Goal: Task Accomplishment & Management: Use online tool/utility

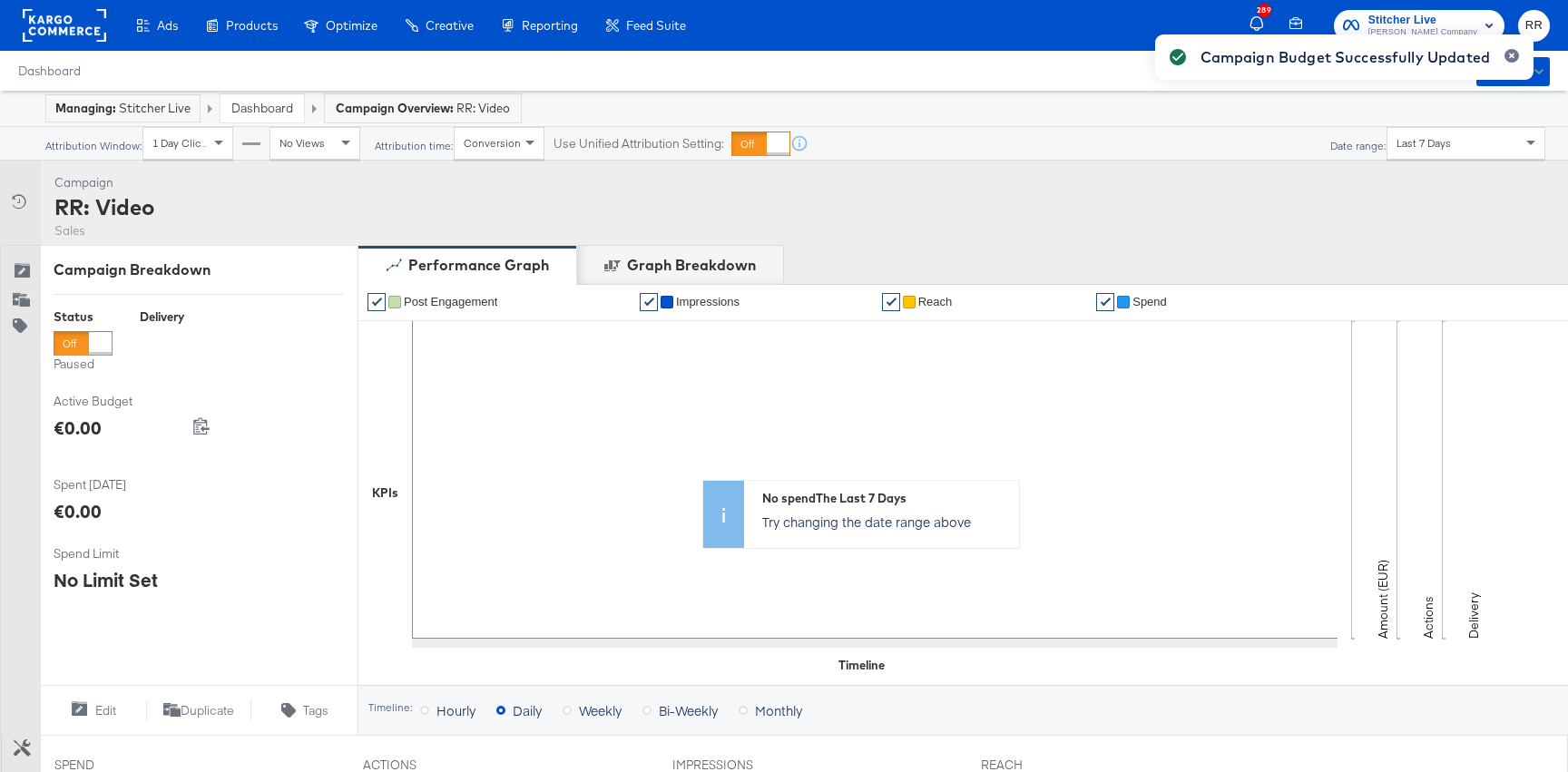
scroll to position [613, 0]
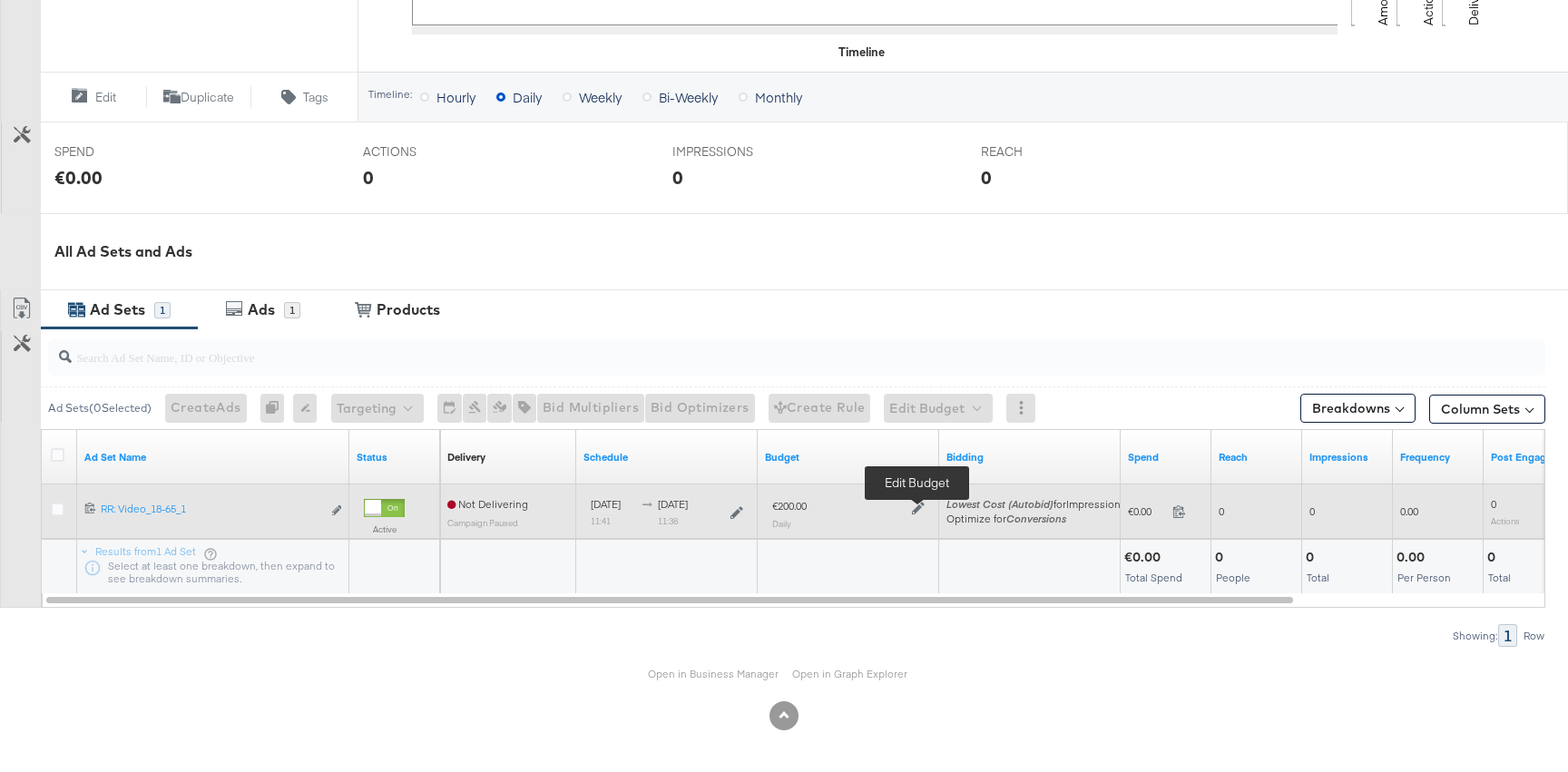
click at [922, 500] on div at bounding box center [915, 506] width 17 height 16
click at [915, 507] on icon at bounding box center [918, 508] width 13 height 13
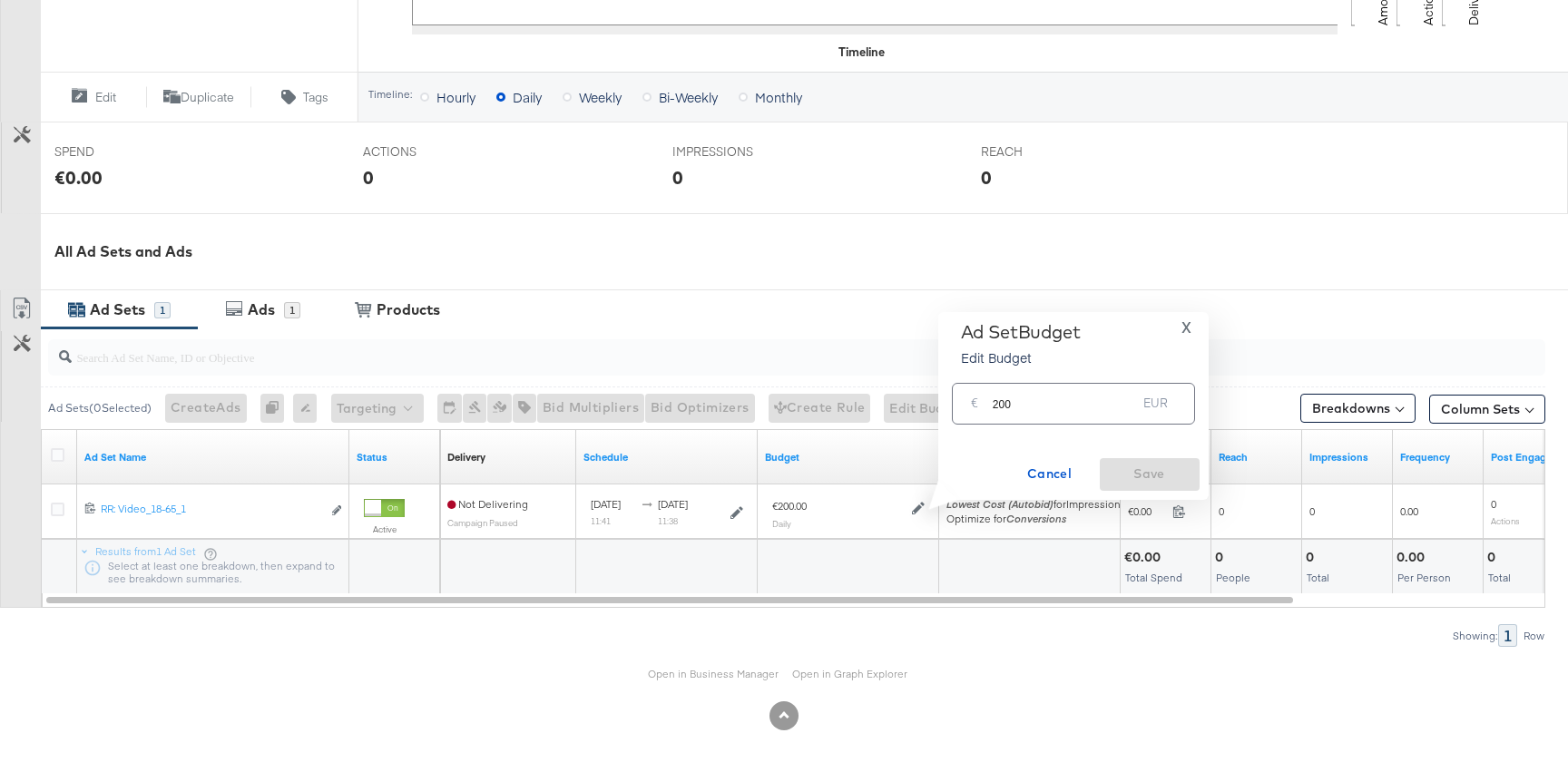
drag, startPoint x: 988, startPoint y: 399, endPoint x: 1073, endPoint y: 406, distance: 85.3
click at [1074, 406] on div "€ 200 EUR" at bounding box center [1073, 403] width 243 height 41
click at [1071, 405] on input "200" at bounding box center [1065, 396] width 144 height 39
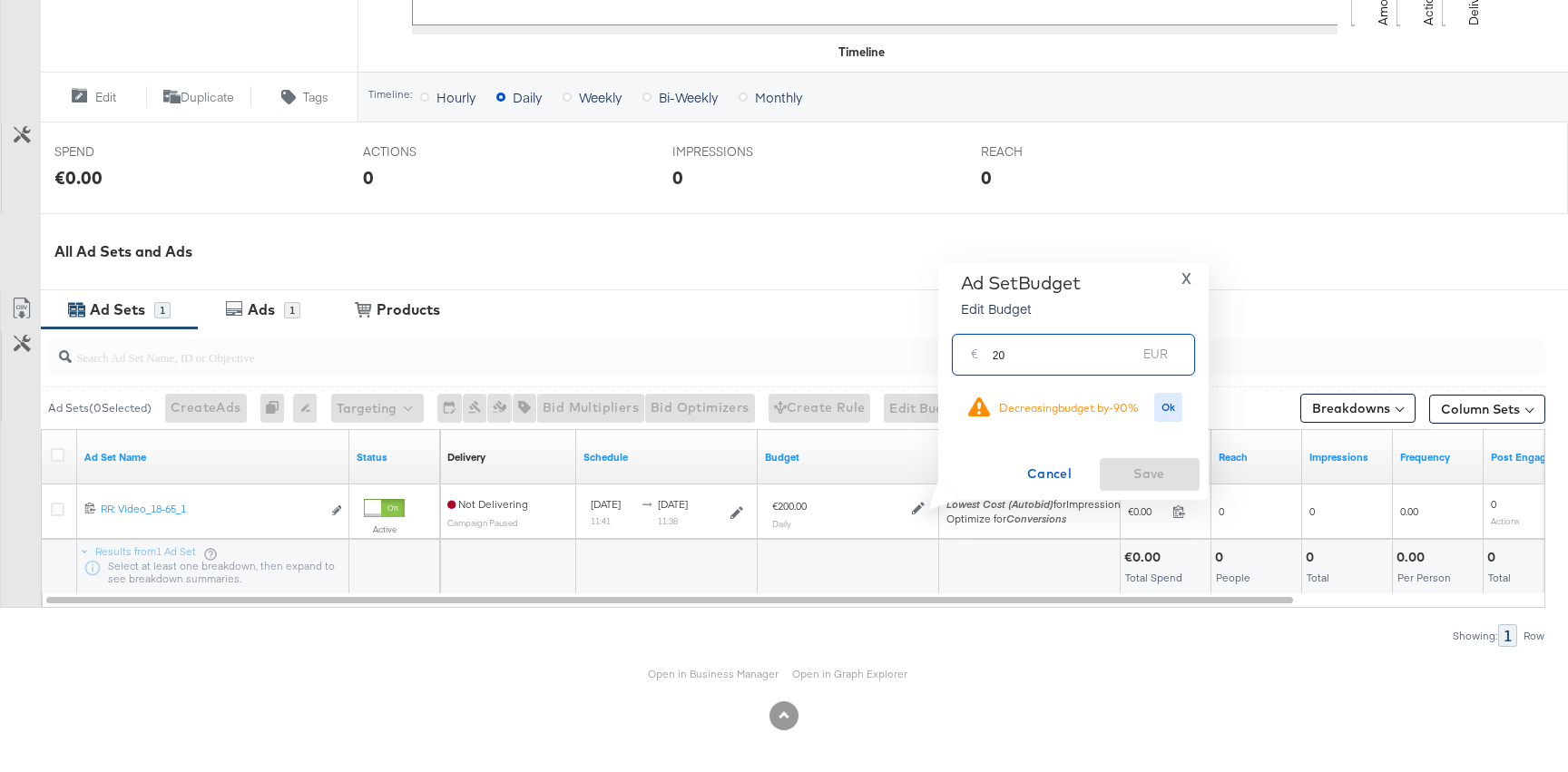
type input "2"
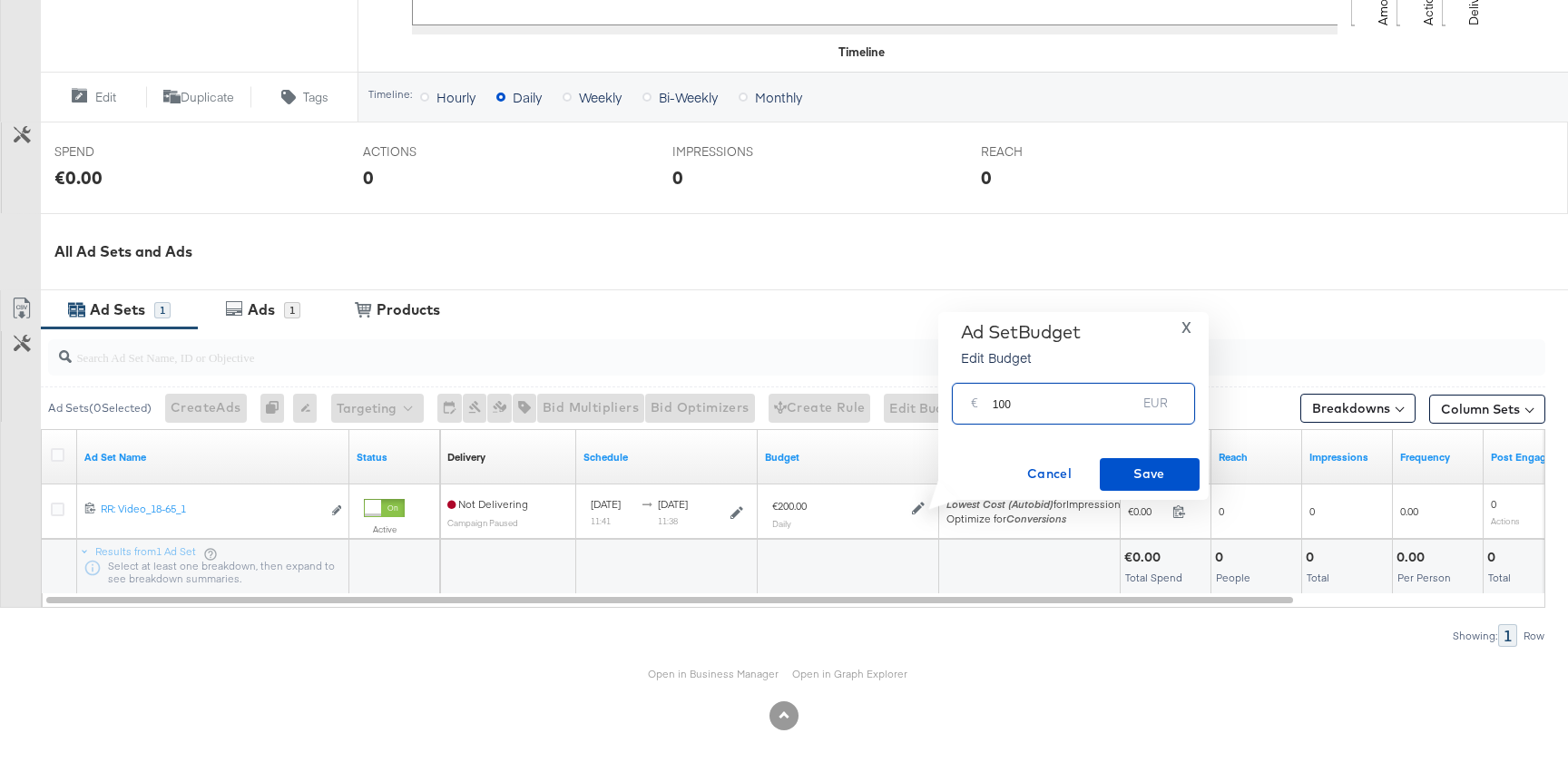
type input "100"
click at [1162, 464] on span "Save" at bounding box center [1149, 474] width 85 height 23
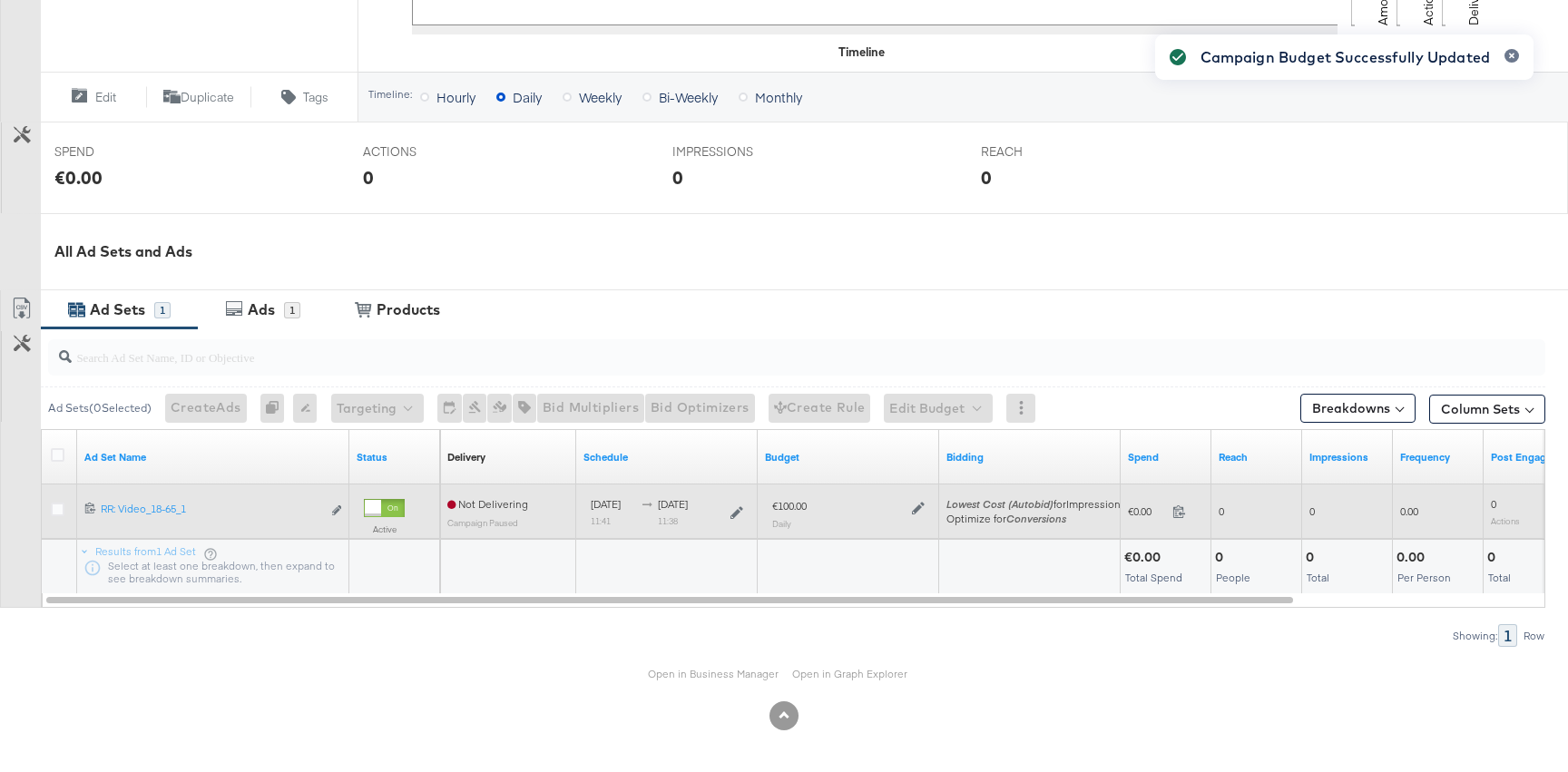
click at [910, 513] on div at bounding box center [915, 506] width 17 height 16
click at [918, 509] on icon at bounding box center [918, 508] width 13 height 13
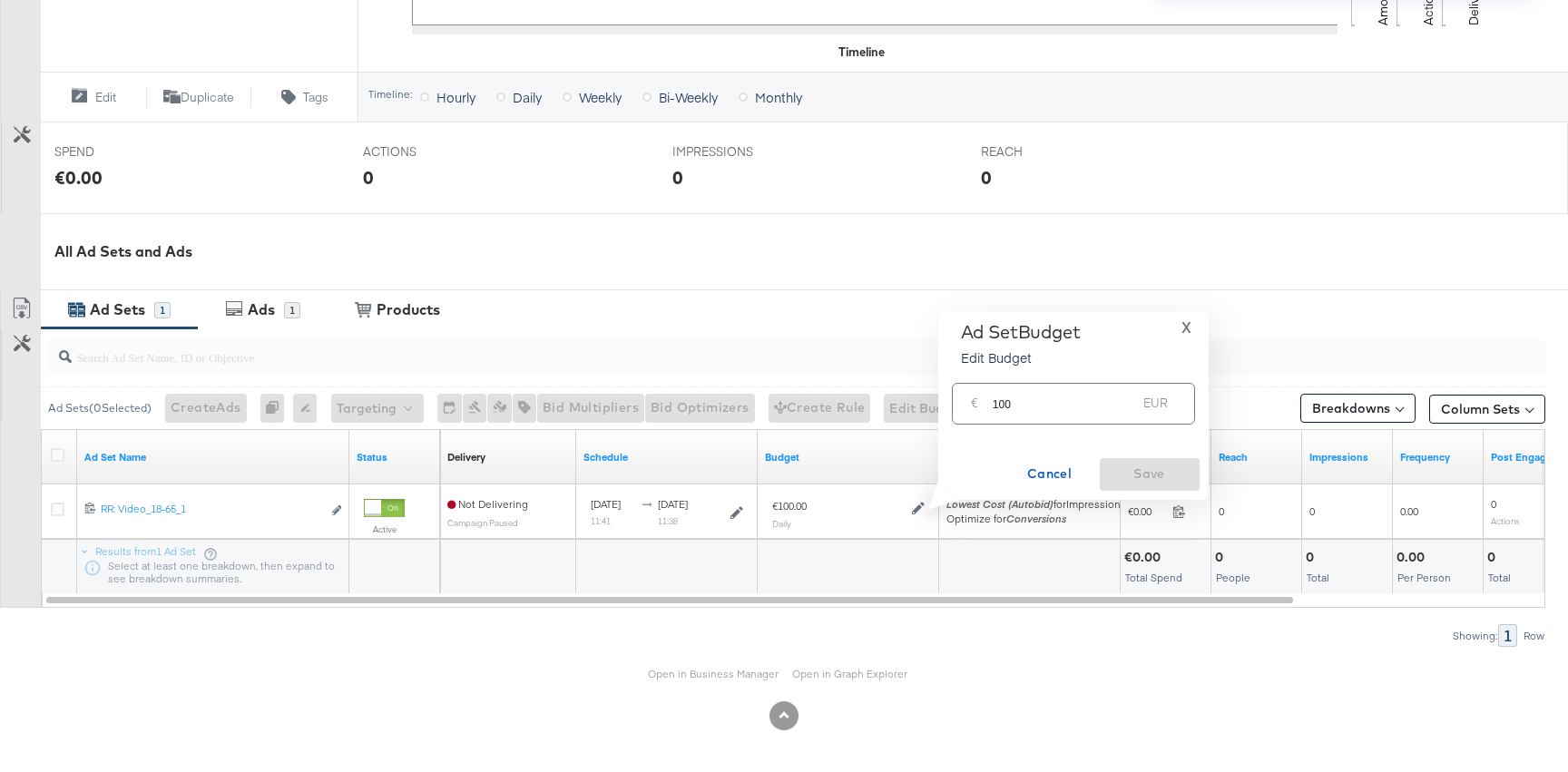
click at [996, 400] on input "100" at bounding box center [1065, 396] width 144 height 39
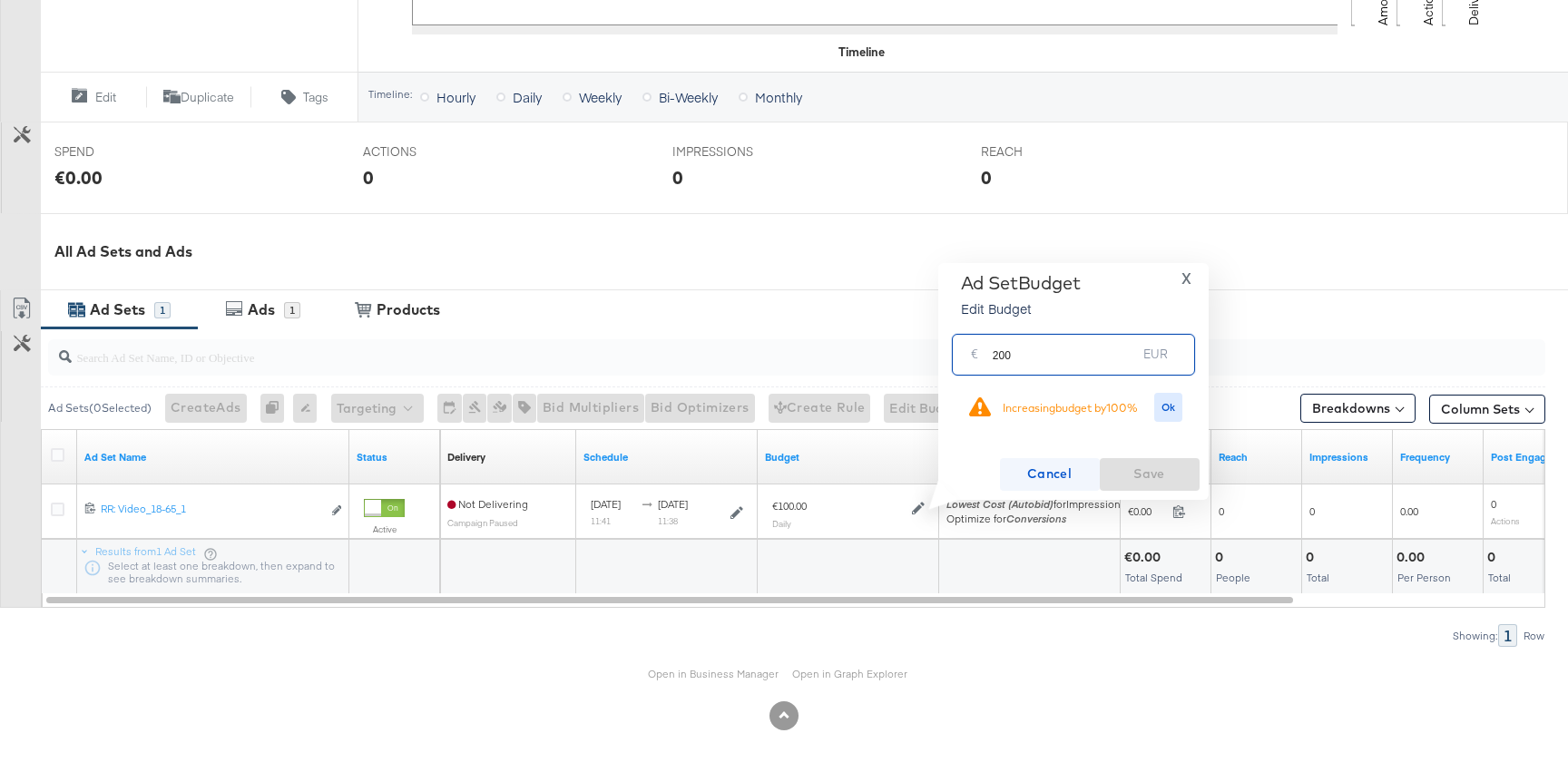
type input "200"
click at [1171, 402] on span "Ok" at bounding box center [1169, 408] width 15 height 13
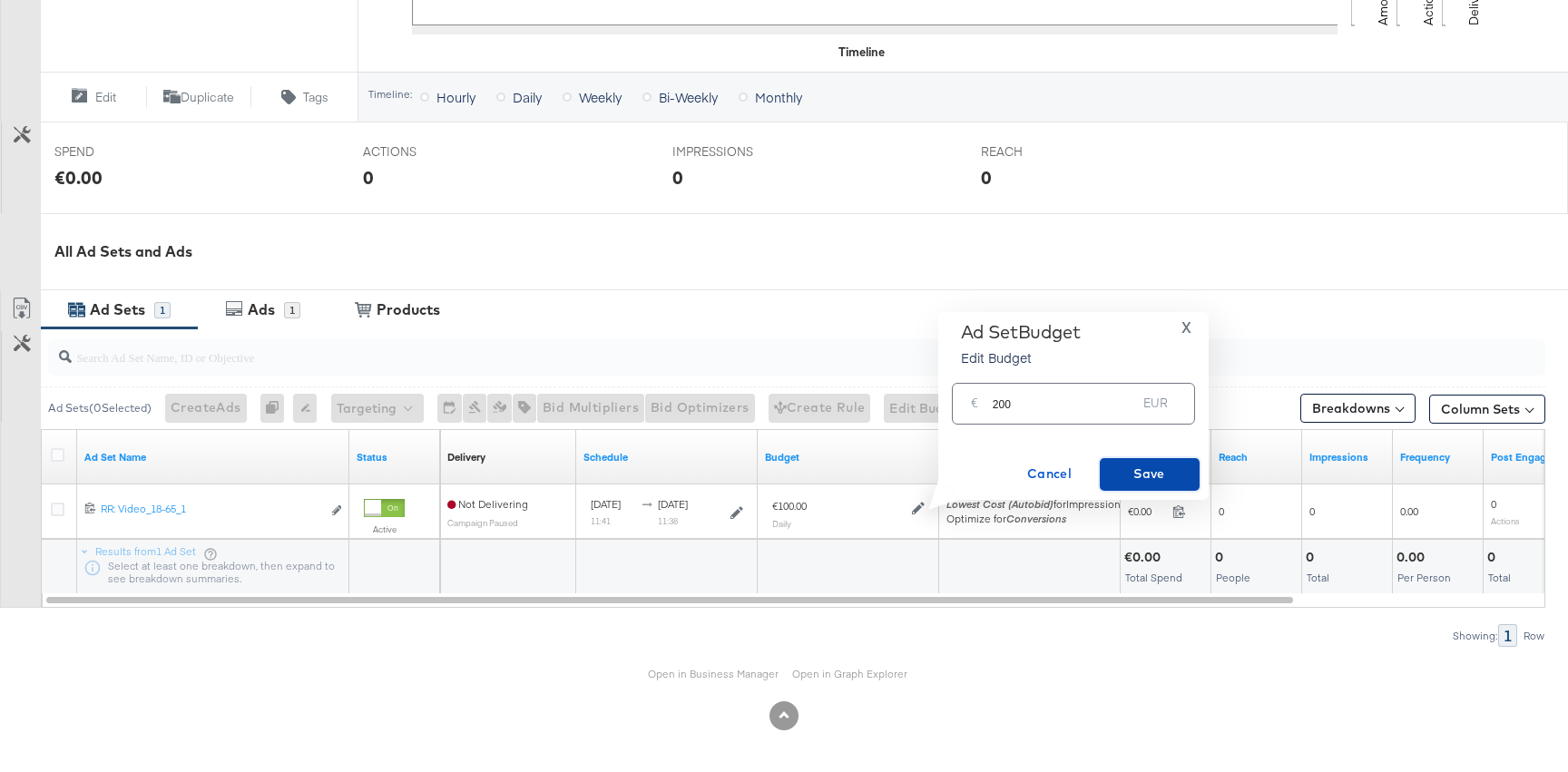
click at [1154, 459] on button "Save" at bounding box center [1149, 475] width 99 height 33
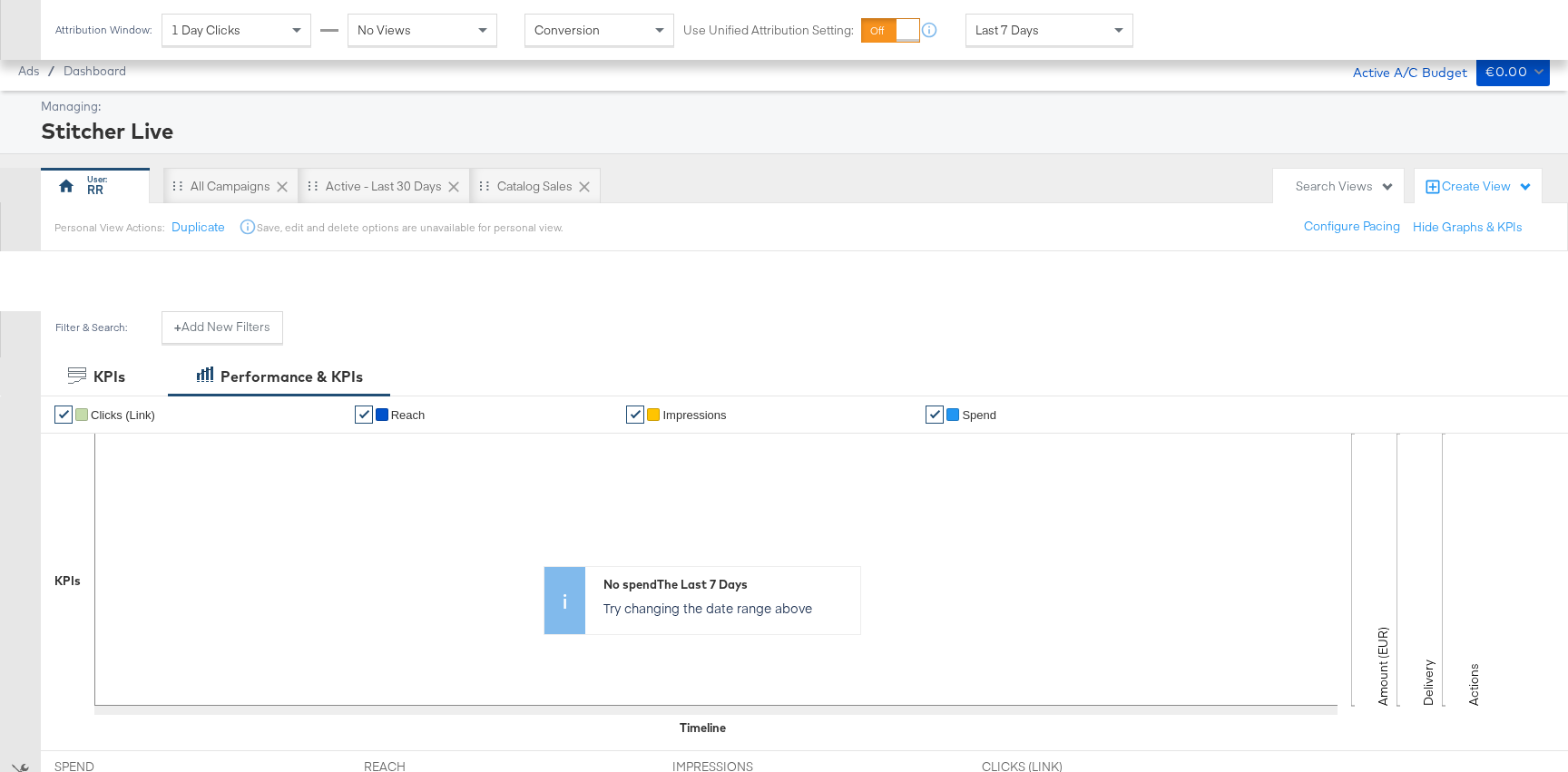
scroll to position [496, 0]
